Goal: Task Accomplishment & Management: Use online tool/utility

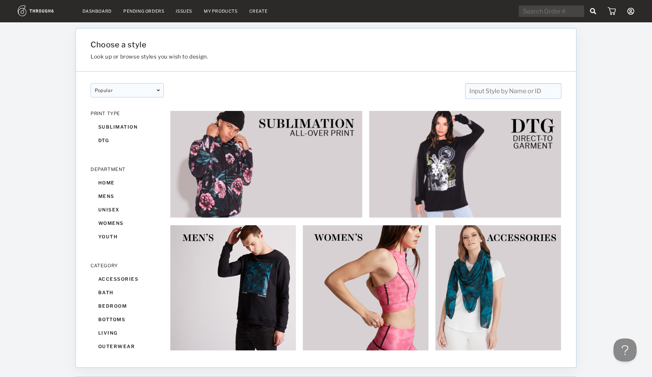
click at [535, 8] on input "text" at bounding box center [550, 11] width 65 height 12
type input "chatworth"
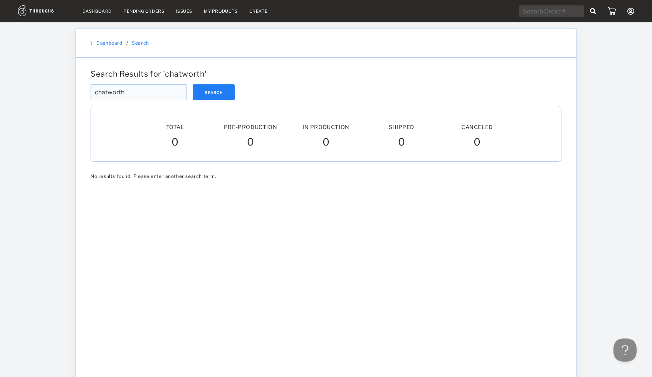
click at [544, 15] on input "text" at bounding box center [550, 11] width 65 height 12
type input "CCHS"
click at [233, 8] on link "My Products" at bounding box center [221, 10] width 34 height 5
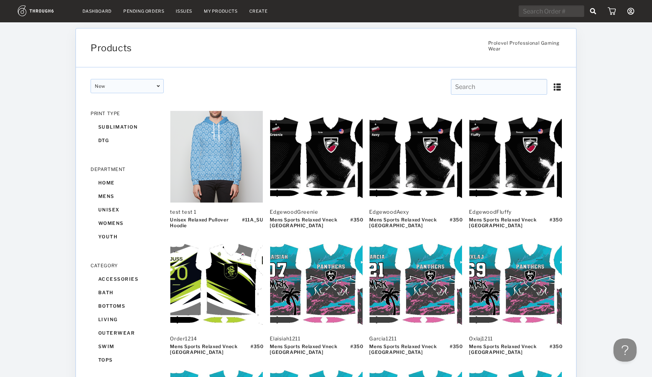
click at [499, 90] on input "text" at bounding box center [499, 87] width 96 height 16
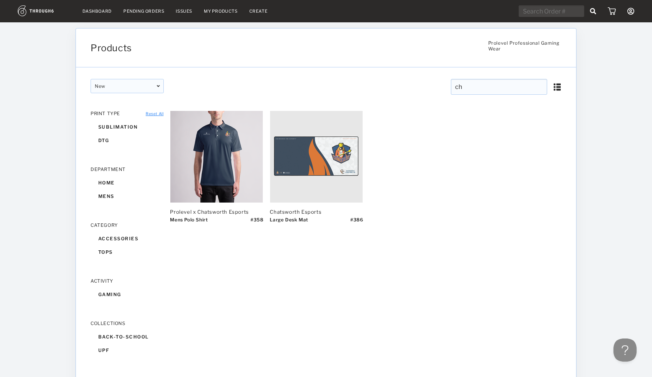
type input "c"
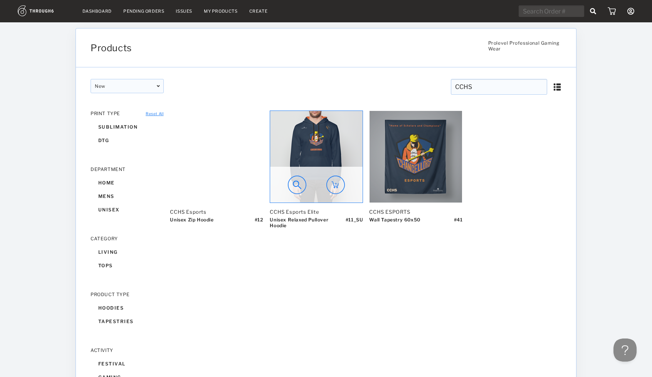
type input "CCHS"
click at [324, 151] on img at bounding box center [316, 157] width 92 height 92
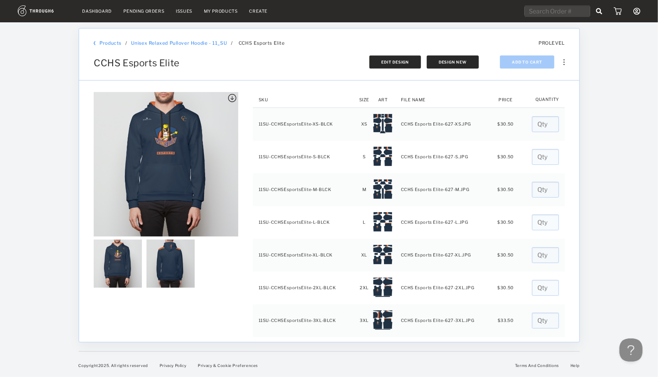
click at [396, 60] on span "Edit Design" at bounding box center [395, 62] width 28 height 5
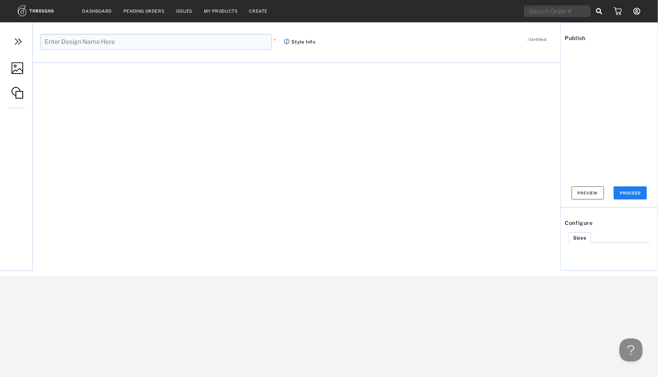
type input "CCHS Esports Elite"
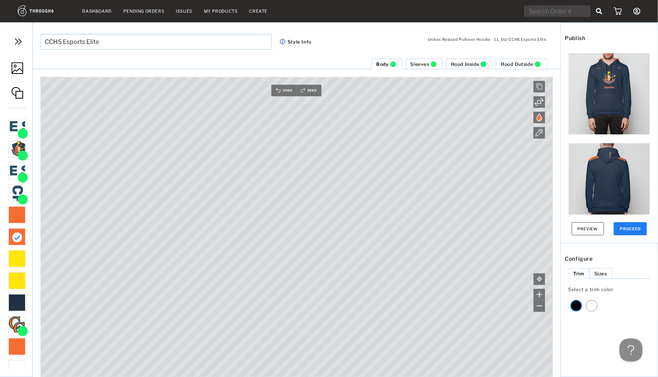
click at [417, 62] on span "Sleeves" at bounding box center [419, 64] width 19 height 6
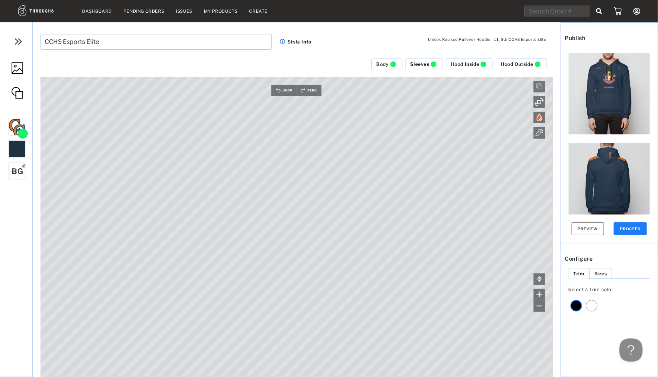
click at [382, 65] on span "Body" at bounding box center [382, 64] width 12 height 6
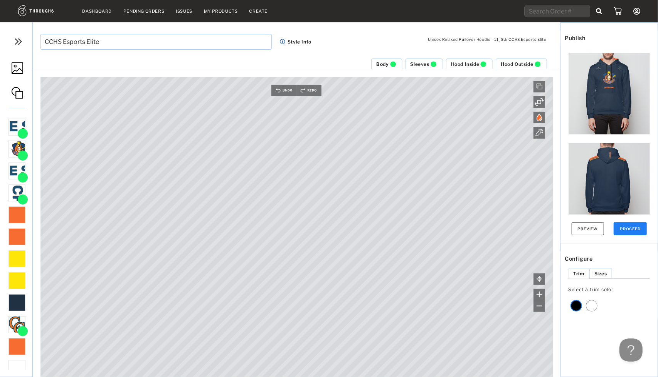
click at [467, 61] on span "Hood Inside" at bounding box center [465, 64] width 29 height 6
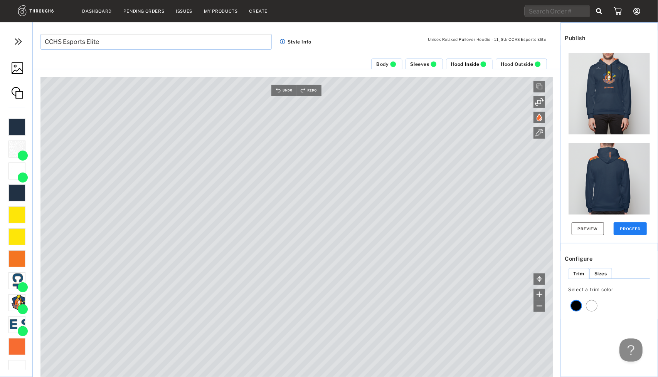
click at [506, 64] on span "Hood Outside" at bounding box center [516, 64] width 32 height 6
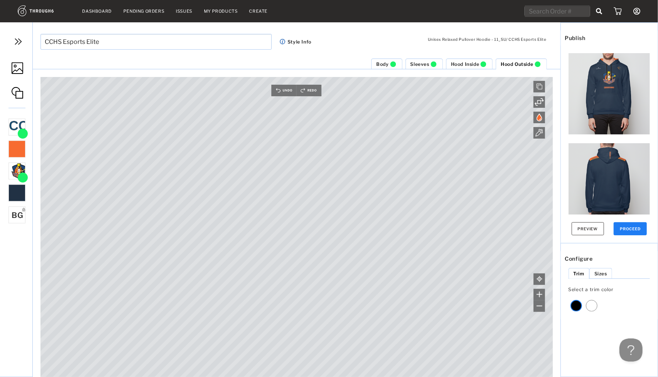
click at [466, 64] on span "Hood Inside" at bounding box center [465, 64] width 29 height 6
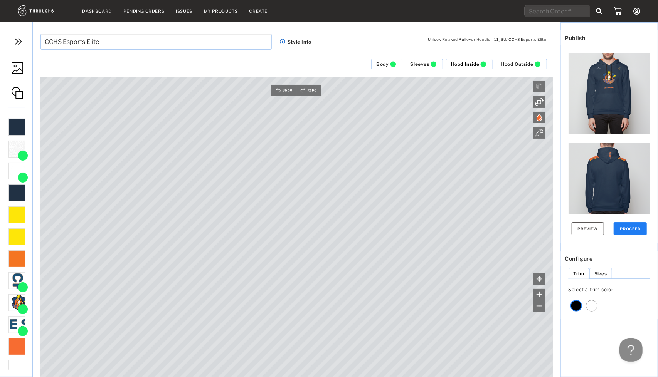
click at [519, 62] on span "Hood Outside" at bounding box center [516, 64] width 32 height 6
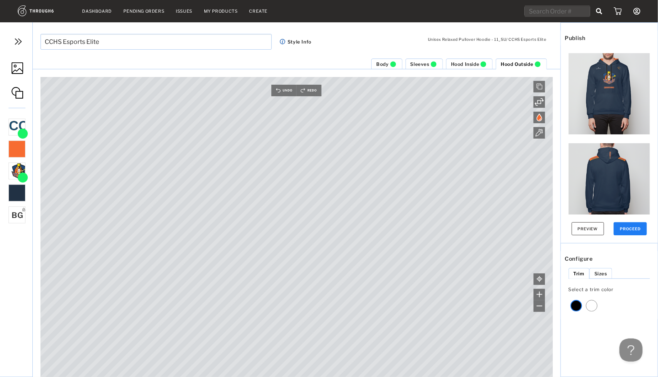
click at [424, 62] on span "Sleeves" at bounding box center [419, 64] width 19 height 6
click at [460, 64] on span "Hood Inside" at bounding box center [465, 64] width 29 height 6
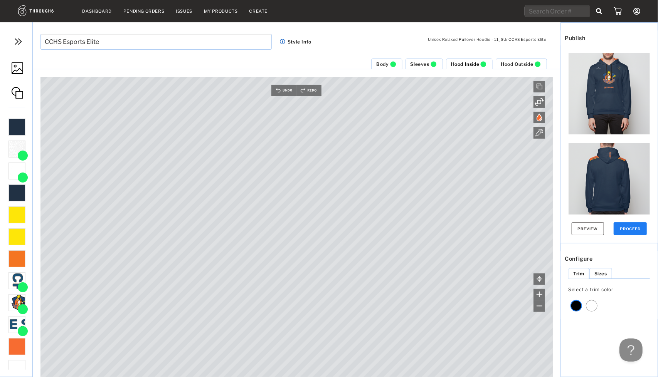
click at [510, 64] on span "Hood Outside" at bounding box center [516, 64] width 32 height 6
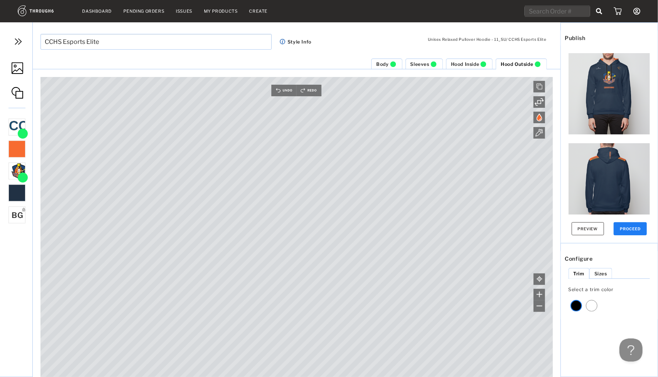
click at [467, 67] on li "Hood Inside" at bounding box center [469, 64] width 47 height 11
